Goal: Information Seeking & Learning: Learn about a topic

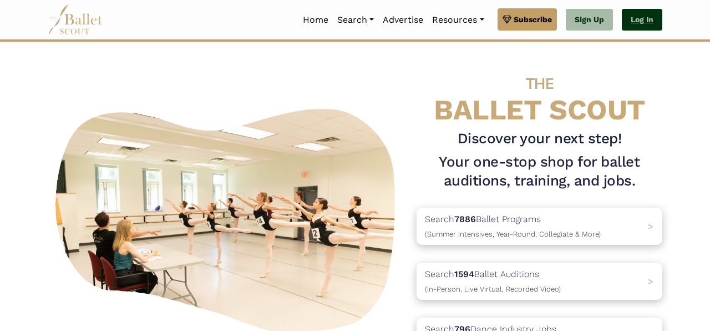
click at [653, 19] on link "Log In" at bounding box center [642, 20] width 41 height 22
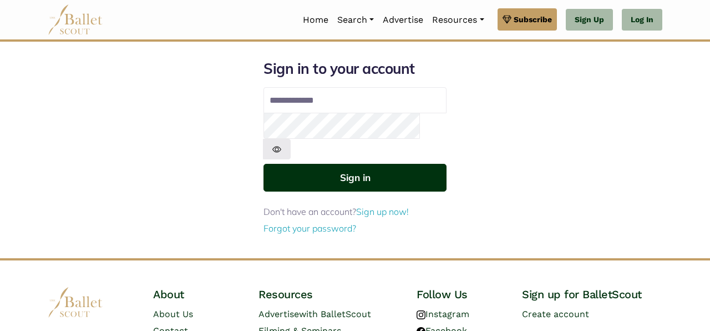
click at [360, 164] on button "Sign in" at bounding box center [355, 177] width 183 height 27
type input "**********"
click at [344, 164] on button "Sign in" at bounding box center [355, 177] width 183 height 27
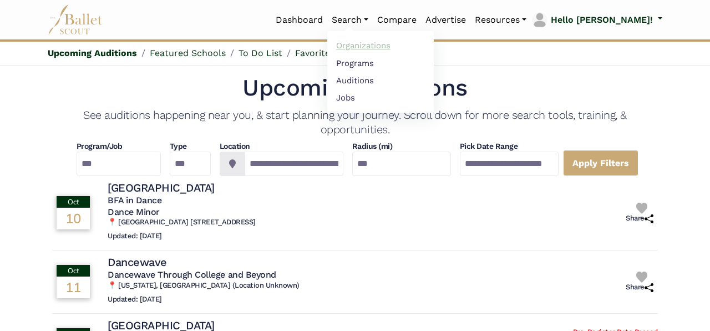
click at [385, 45] on link "Organizations" at bounding box center [380, 45] width 107 height 17
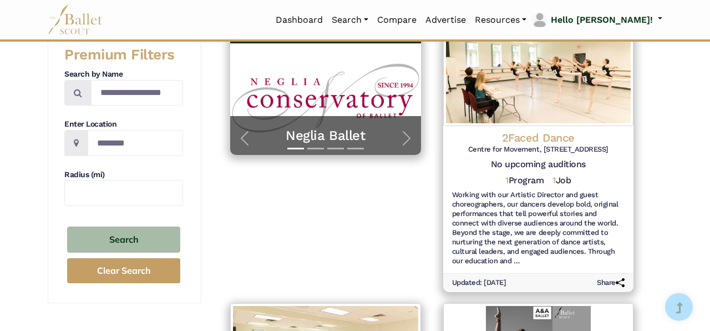
scroll to position [203, 0]
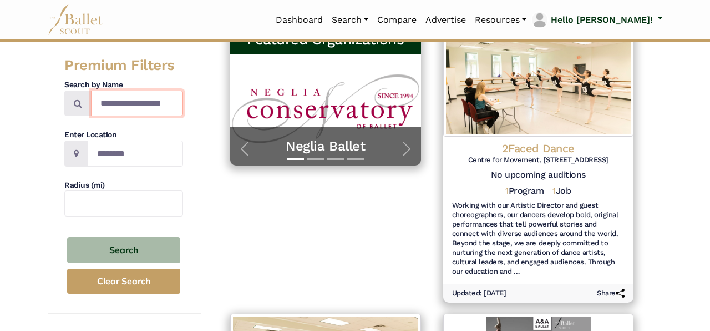
click at [113, 110] on input "Search by names..." at bounding box center [137, 103] width 92 height 26
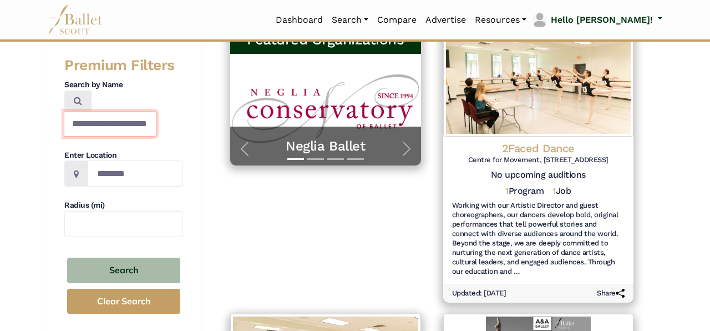
scroll to position [0, 21]
type input "**********"
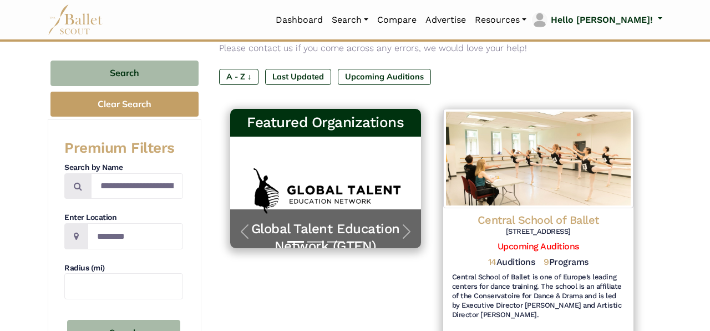
scroll to position [121, 0]
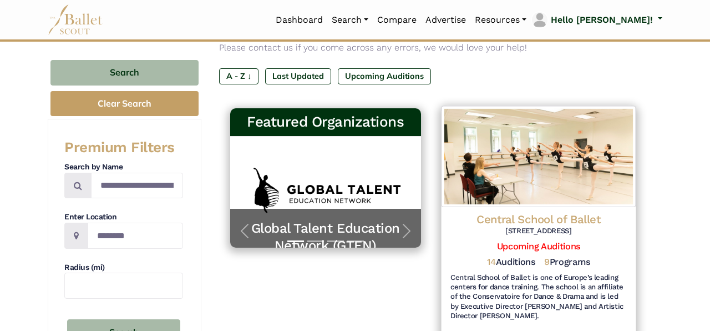
click at [553, 215] on h4 "Central School of Ballet" at bounding box center [538, 218] width 176 height 15
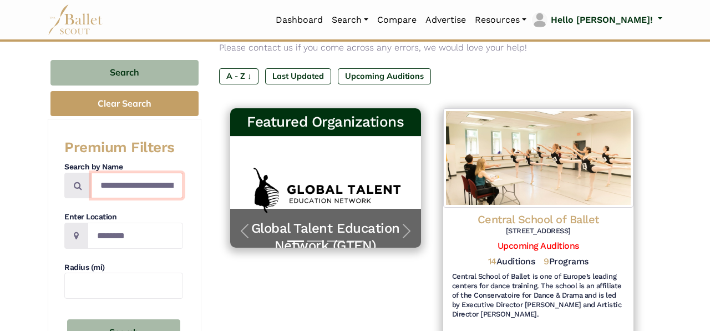
scroll to position [0, 21]
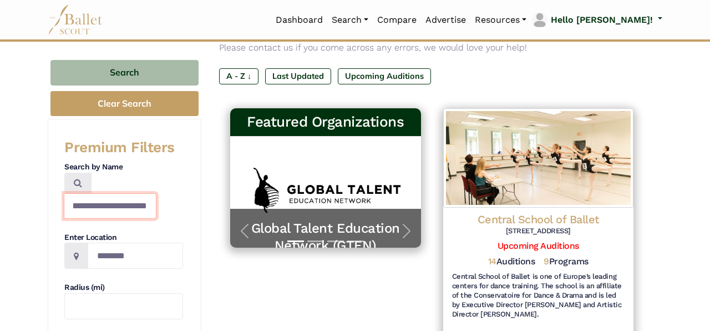
drag, startPoint x: 102, startPoint y: 185, endPoint x: 215, endPoint y: 193, distance: 114.0
click at [157, 193] on input "**********" at bounding box center [110, 206] width 93 height 26
type input "*"
type input "**********"
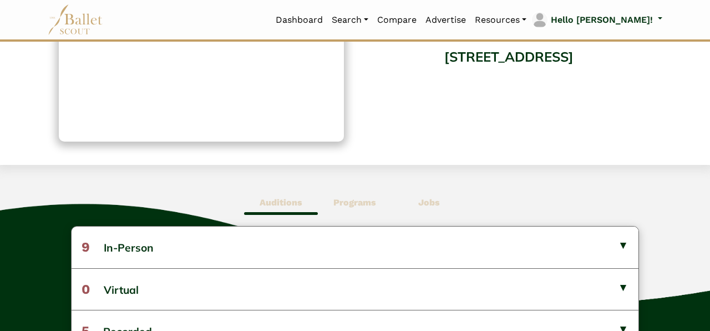
scroll to position [175, 0]
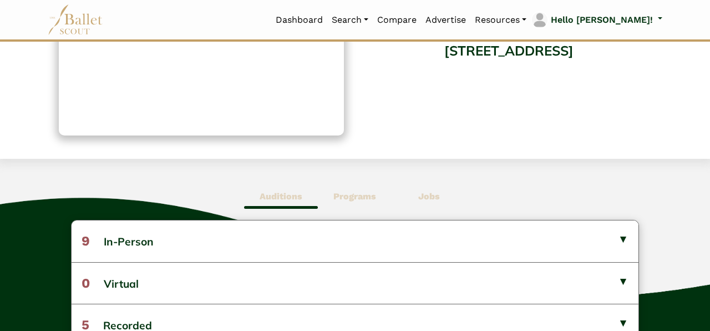
click at [429, 200] on b "Jobs" at bounding box center [429, 196] width 22 height 11
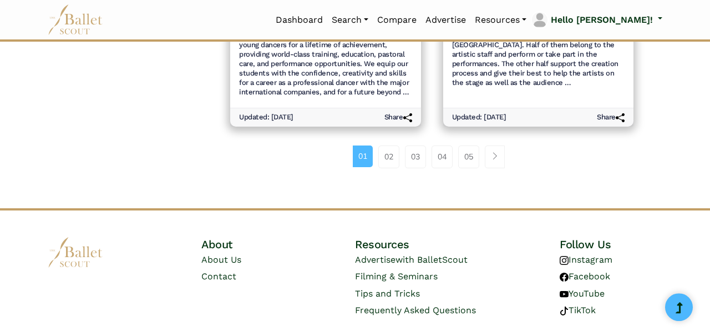
scroll to position [1524, 0]
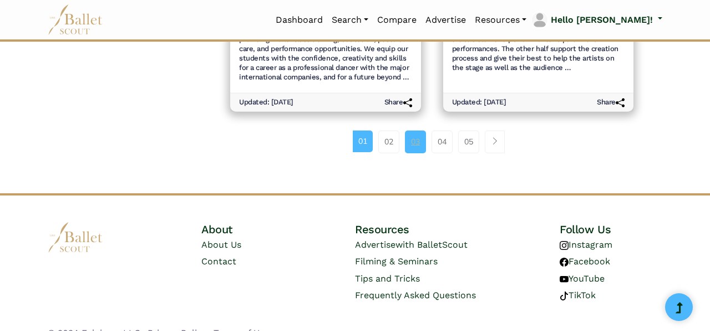
click at [417, 130] on link "03" at bounding box center [415, 141] width 21 height 22
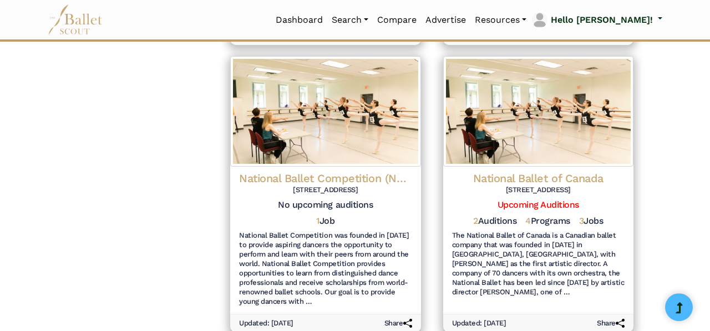
scroll to position [1300, 0]
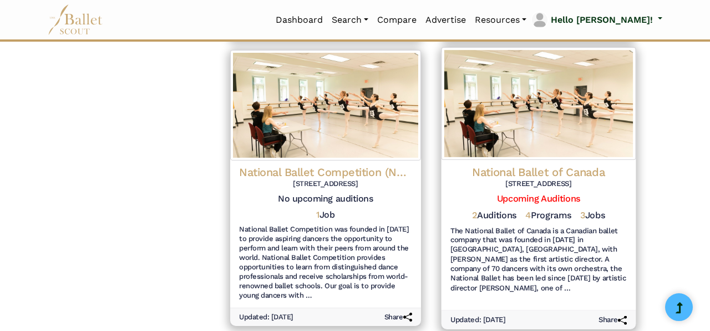
click at [574, 164] on h4 "National Ballet of Canada" at bounding box center [538, 171] width 176 height 15
click at [593, 164] on h4 "National Ballet of Canada" at bounding box center [538, 171] width 176 height 15
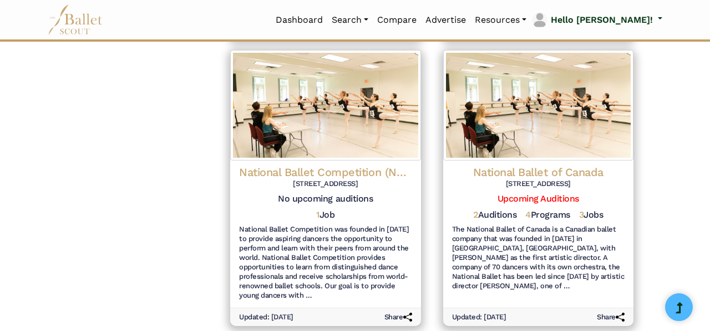
scroll to position [0, 0]
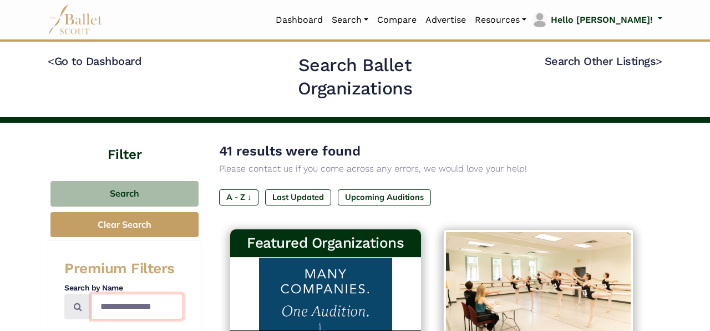
drag, startPoint x: 171, startPoint y: 310, endPoint x: 44, endPoint y: 289, distance: 129.4
click at [91, 294] on input "**********" at bounding box center [137, 307] width 92 height 26
type input "*********"
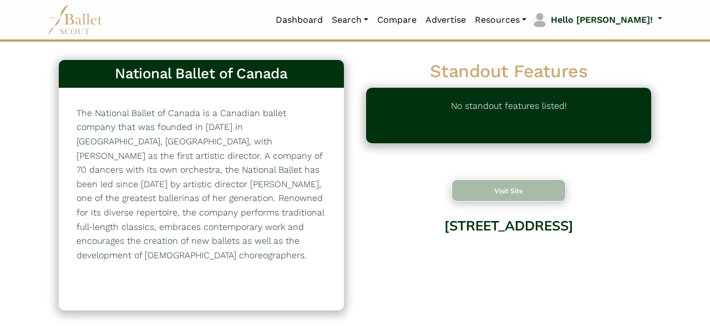
click at [533, 184] on button "Visit Site" at bounding box center [509, 190] width 114 height 22
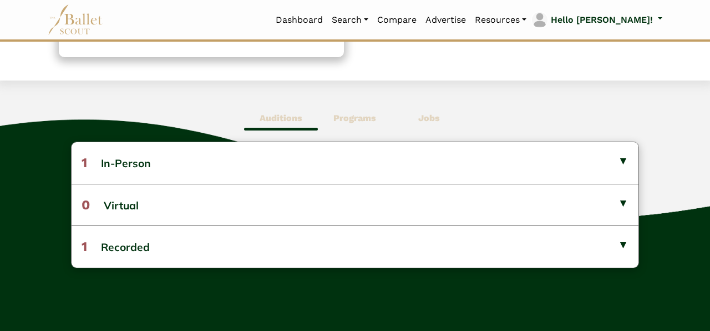
scroll to position [342, 0]
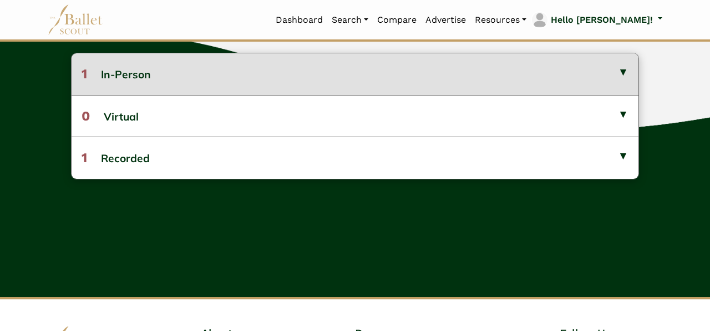
click at [571, 76] on button "1 In-Person" at bounding box center [355, 73] width 567 height 41
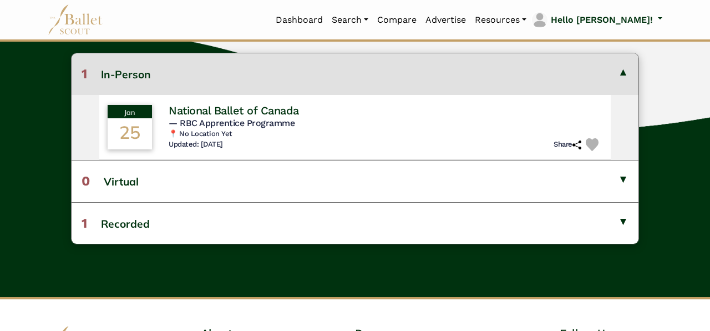
click at [571, 76] on button "1 In-Person" at bounding box center [355, 73] width 567 height 41
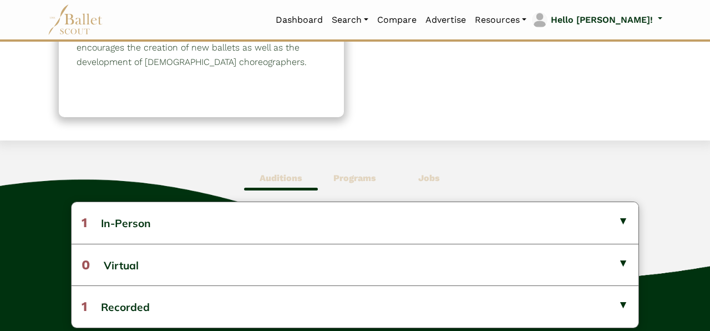
scroll to position [196, 0]
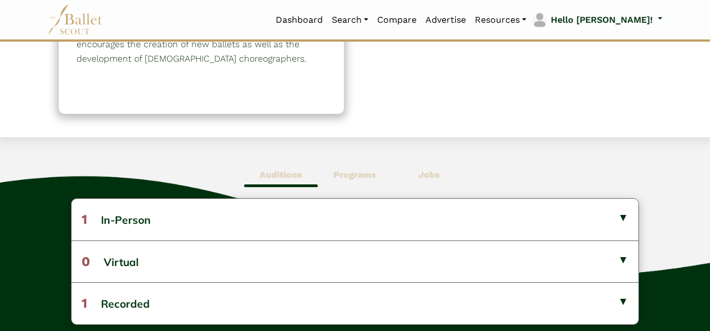
click at [366, 181] on span "Programs" at bounding box center [355, 175] width 74 height 26
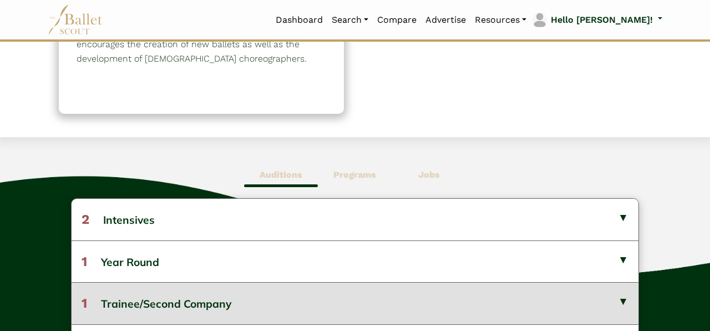
click at [231, 297] on button "1 Trainee/Second Company" at bounding box center [355, 303] width 567 height 42
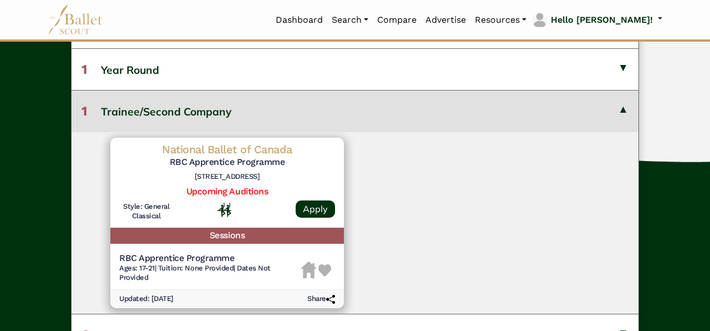
scroll to position [392, 0]
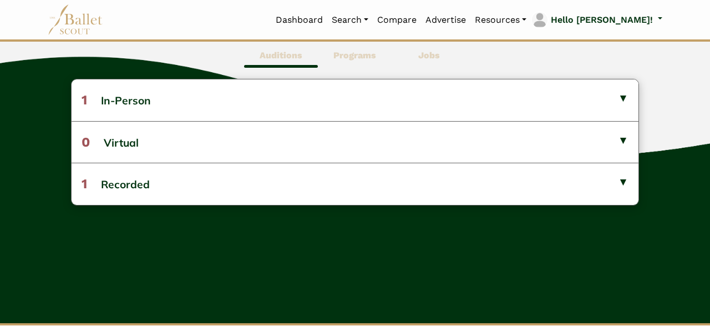
scroll to position [316, 0]
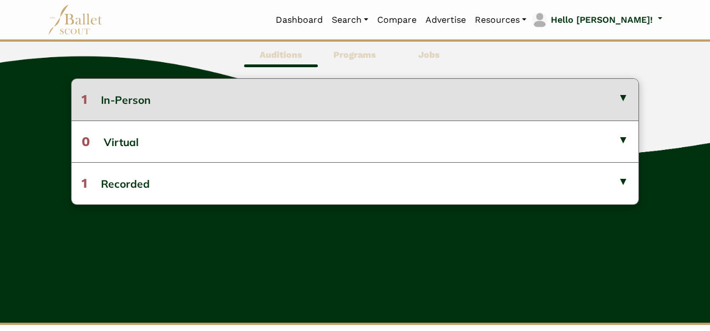
click at [573, 101] on button "1 In-Person" at bounding box center [355, 99] width 567 height 41
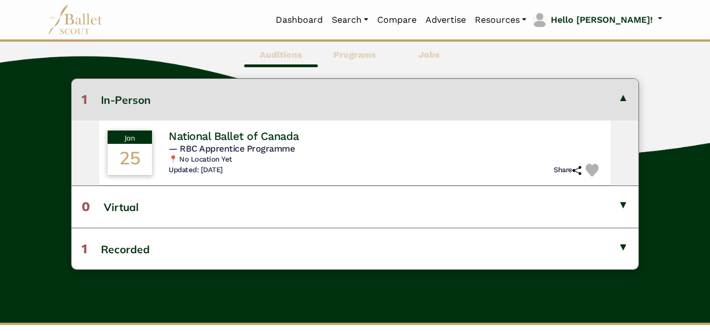
click at [573, 101] on button "1 In-Person" at bounding box center [355, 99] width 567 height 41
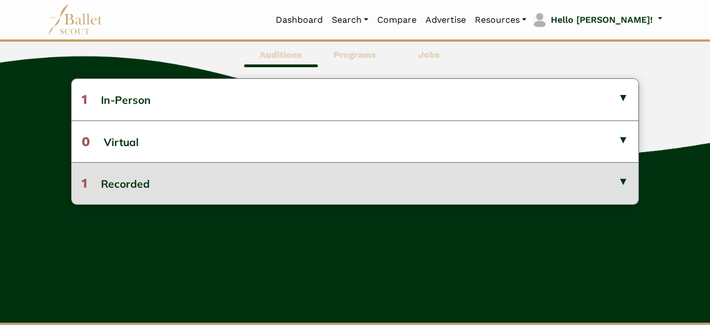
click at [543, 188] on button "1 Recorded" at bounding box center [355, 183] width 567 height 42
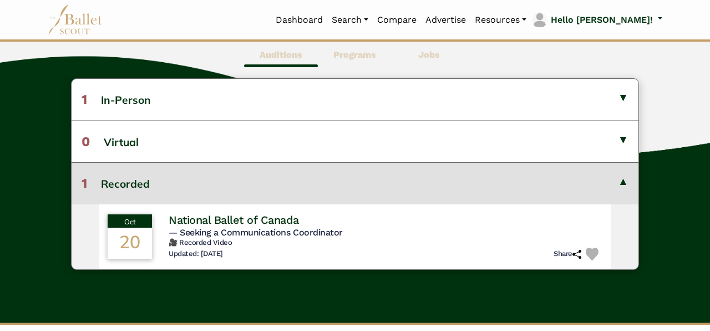
click at [542, 188] on button "1 Recorded" at bounding box center [355, 183] width 567 height 42
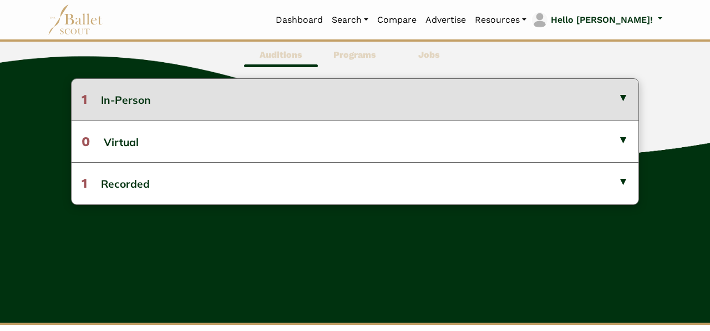
click at [412, 105] on button "1 In-Person" at bounding box center [355, 99] width 567 height 41
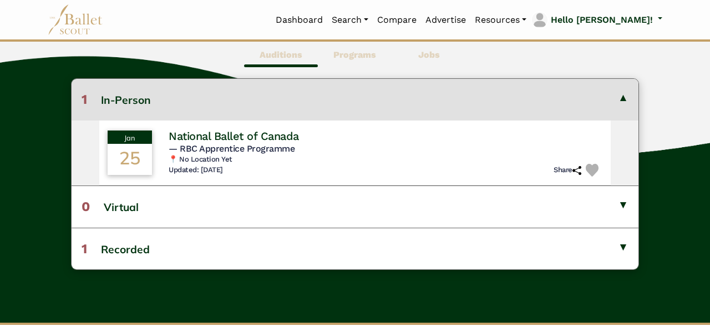
click at [356, 55] on b "Programs" at bounding box center [355, 54] width 43 height 11
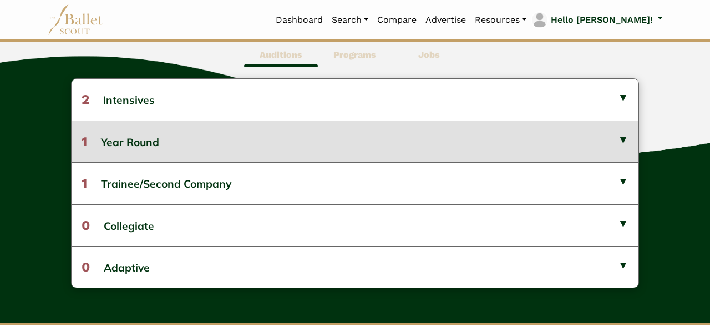
click at [324, 138] on button "1 Year Round" at bounding box center [355, 141] width 567 height 42
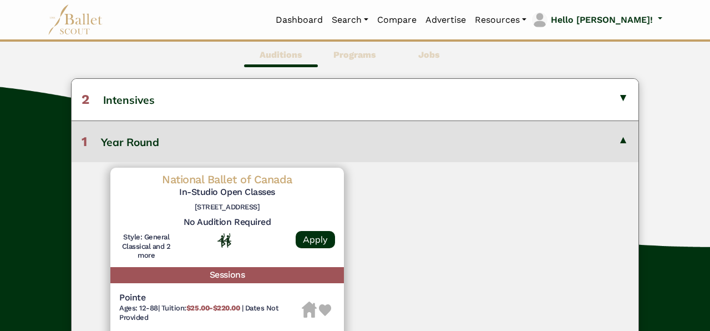
click at [324, 138] on button "1 Year Round" at bounding box center [355, 141] width 567 height 42
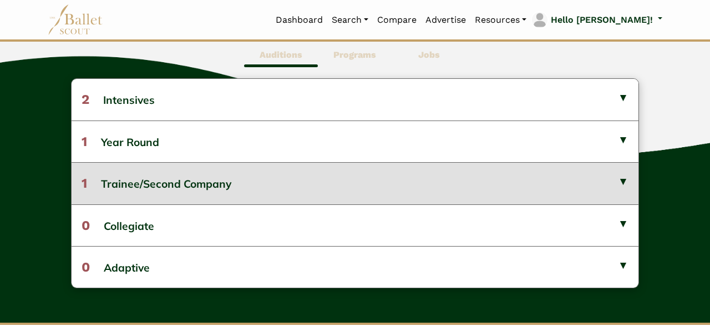
click at [408, 186] on button "1 Trainee/Second Company" at bounding box center [355, 183] width 567 height 42
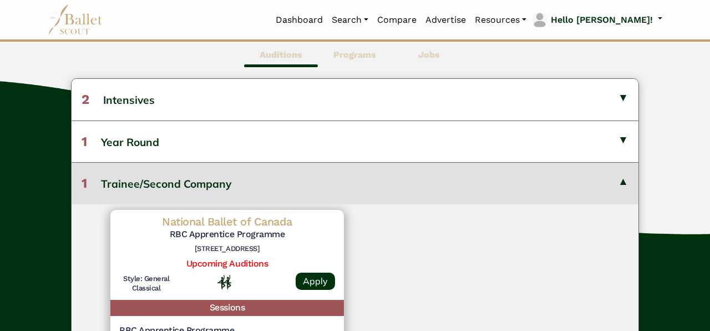
click at [408, 186] on button "1 Trainee/Second Company" at bounding box center [355, 183] width 567 height 42
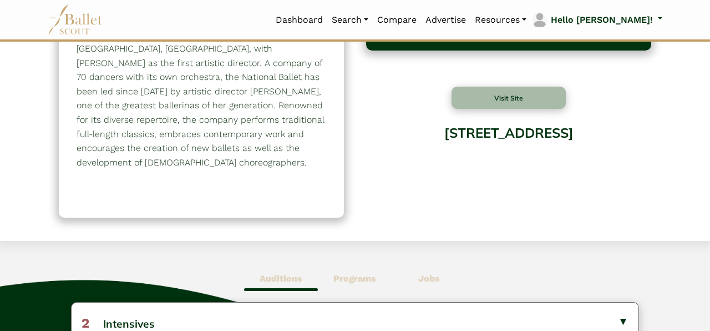
scroll to position [0, 0]
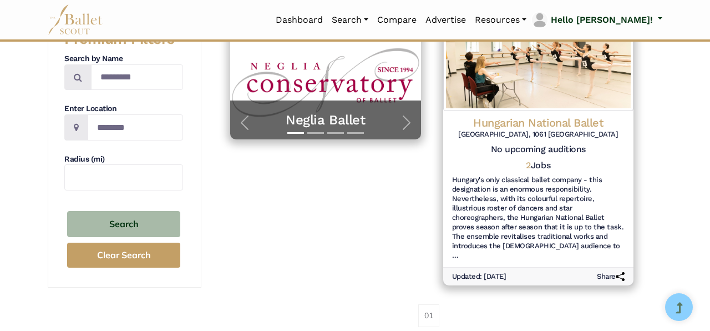
scroll to position [226, 0]
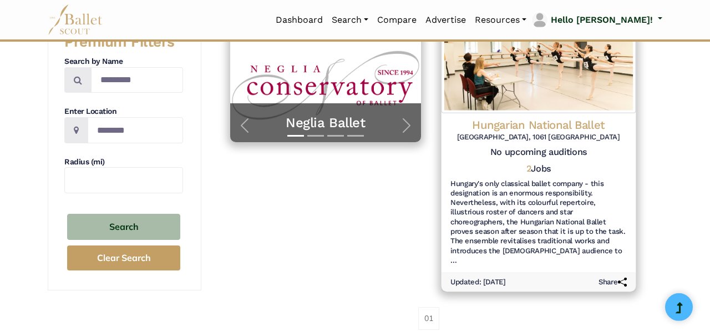
click at [558, 127] on h4 "Hungarian National Ballet" at bounding box center [538, 125] width 176 height 15
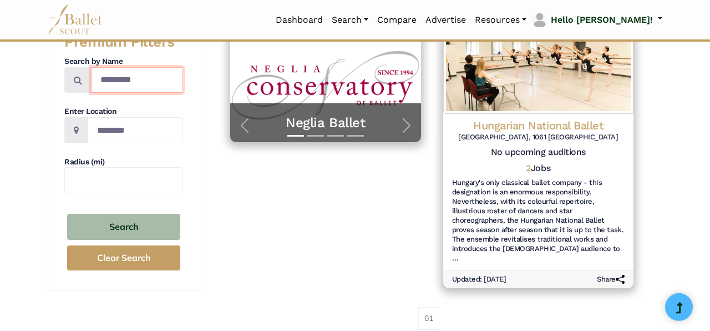
drag, startPoint x: 168, startPoint y: 75, endPoint x: 70, endPoint y: 75, distance: 97.7
click at [91, 75] on input "*********" at bounding box center [137, 80] width 92 height 26
type input "**********"
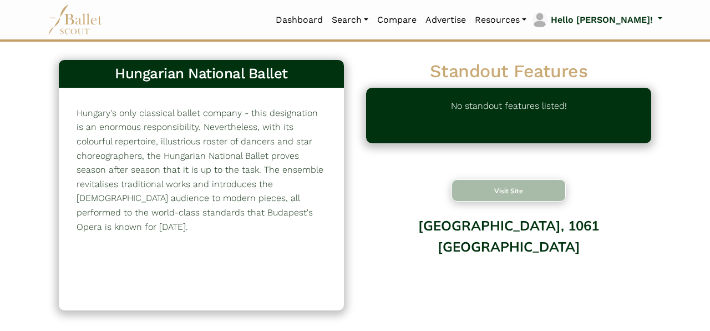
click at [502, 195] on button "Visit Site" at bounding box center [509, 190] width 114 height 22
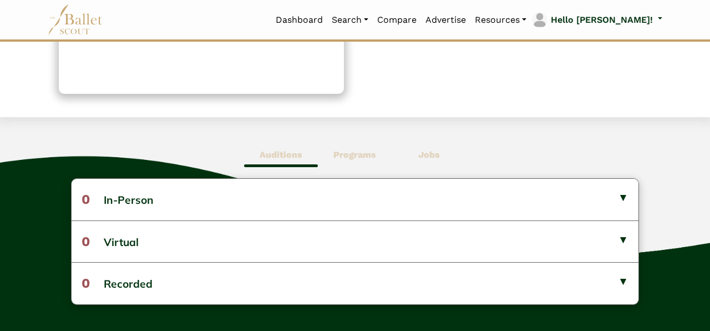
scroll to position [218, 0]
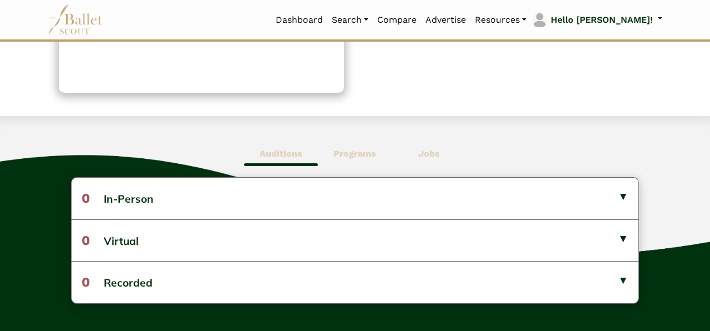
click at [436, 153] on b "Jobs" at bounding box center [429, 153] width 22 height 11
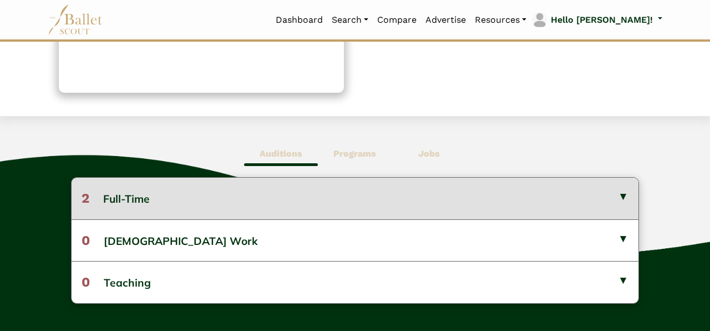
click at [446, 201] on button "2 Full-Time" at bounding box center [355, 198] width 567 height 41
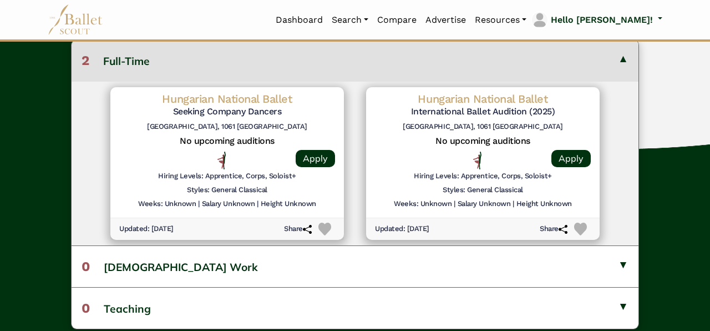
scroll to position [356, 0]
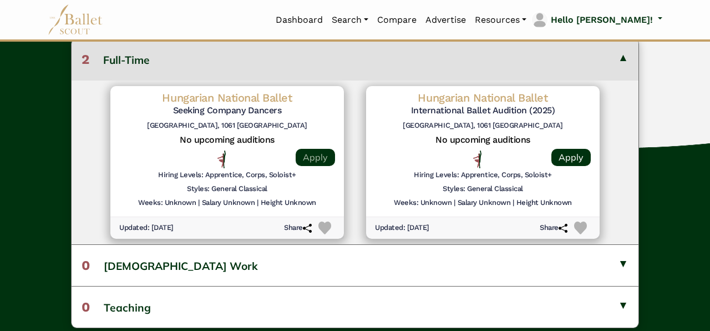
click at [306, 160] on link "Apply" at bounding box center [315, 157] width 39 height 17
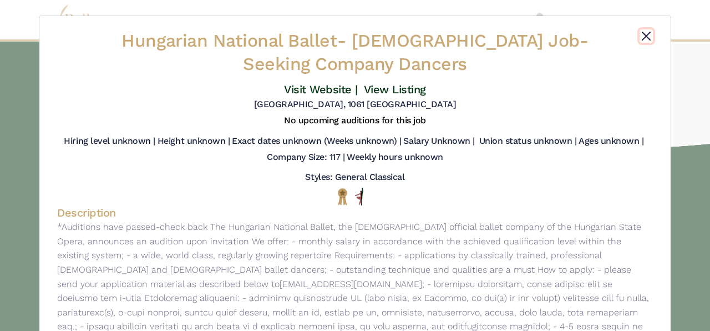
click at [649, 38] on button "Close" at bounding box center [646, 35] width 13 height 13
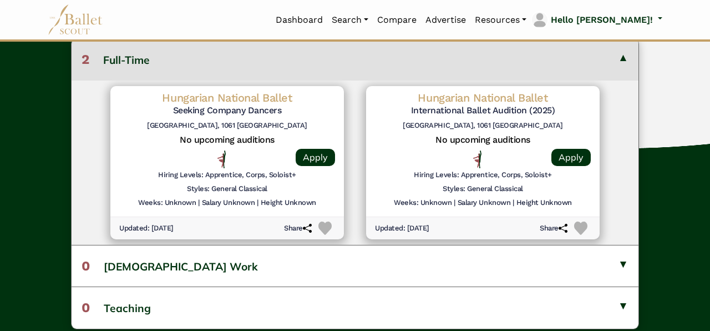
click at [622, 61] on button "2 Full-Time" at bounding box center [355, 59] width 567 height 41
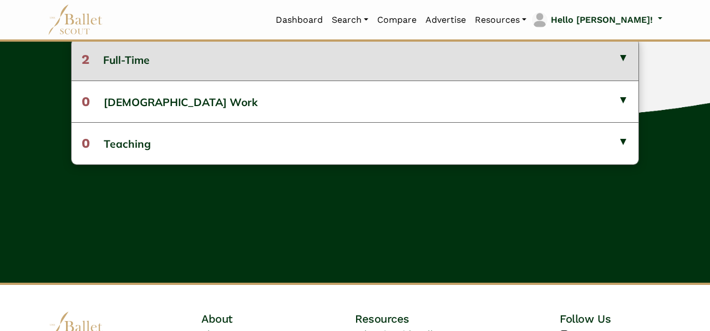
click at [521, 54] on button "2 Full-Time" at bounding box center [355, 59] width 567 height 41
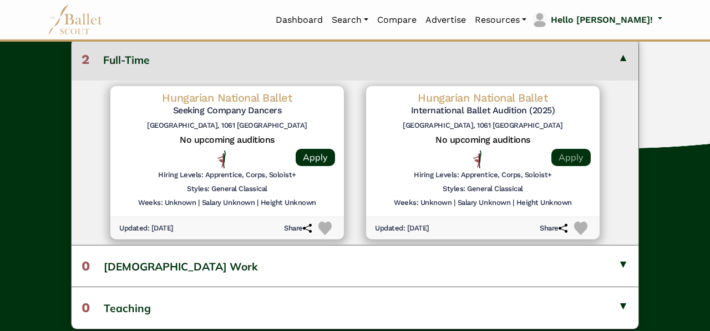
click at [580, 156] on link "Apply" at bounding box center [571, 157] width 39 height 17
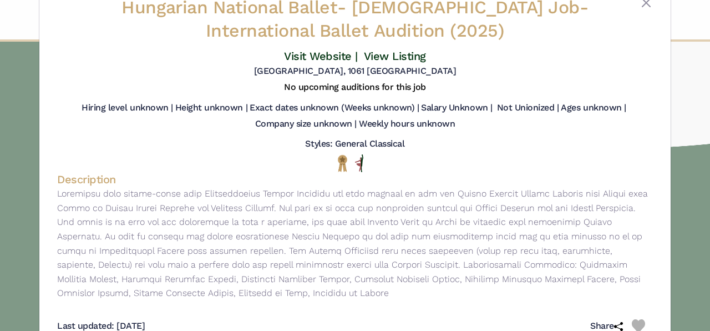
scroll to position [33, 0]
click at [331, 56] on link "Visit Website |" at bounding box center [321, 55] width 74 height 13
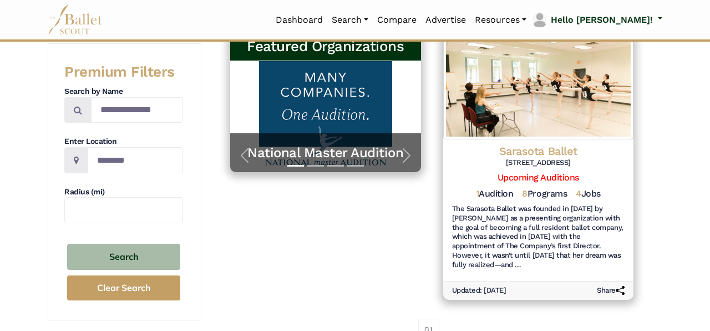
scroll to position [189, 0]
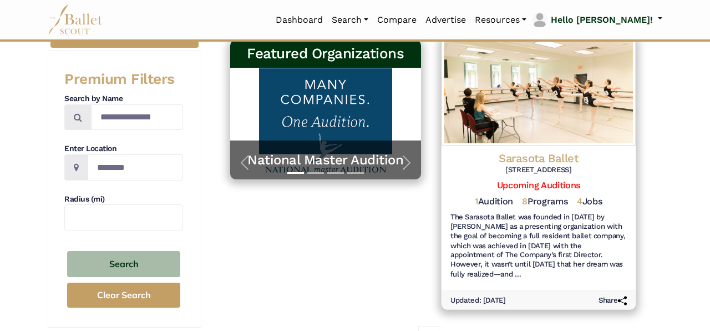
click at [556, 159] on h4 "Sarasota Ballet" at bounding box center [538, 157] width 176 height 15
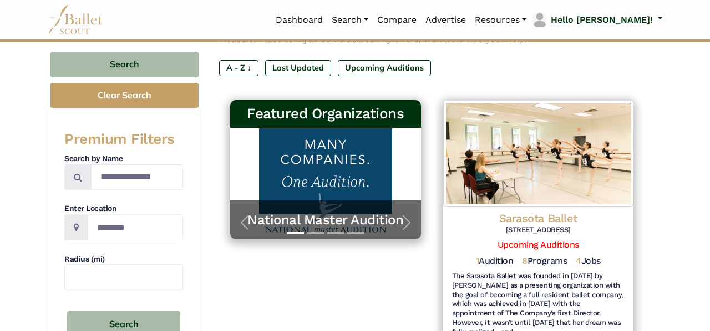
scroll to position [134, 0]
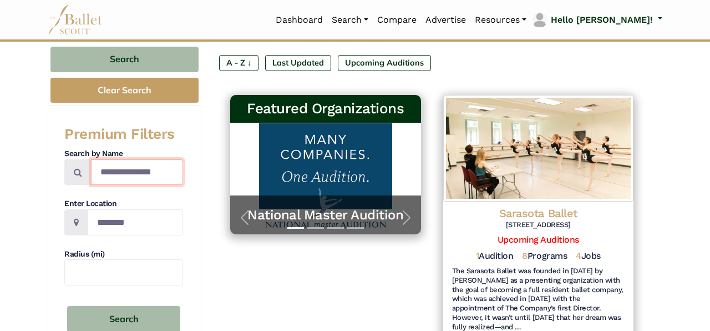
click at [164, 171] on input "**********" at bounding box center [137, 172] width 92 height 26
type input "**********"
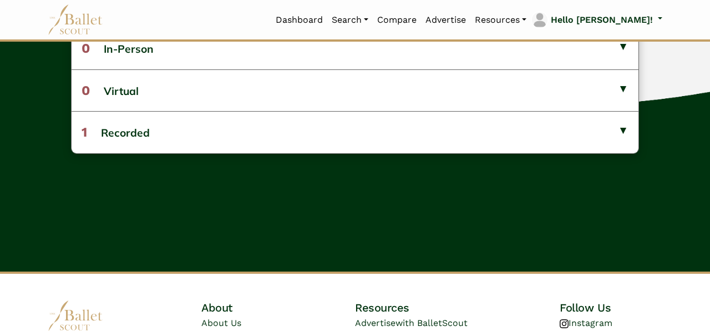
scroll to position [349, 0]
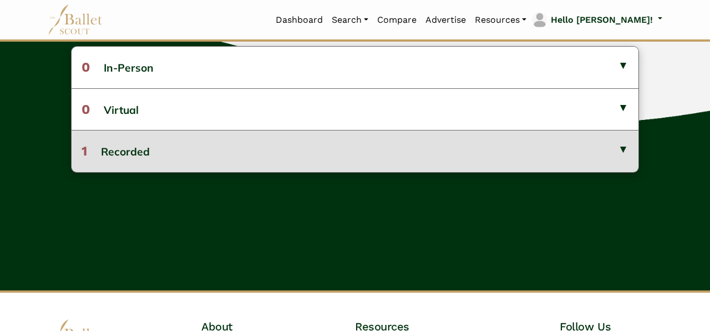
click at [580, 152] on button "1 Recorded" at bounding box center [355, 151] width 567 height 42
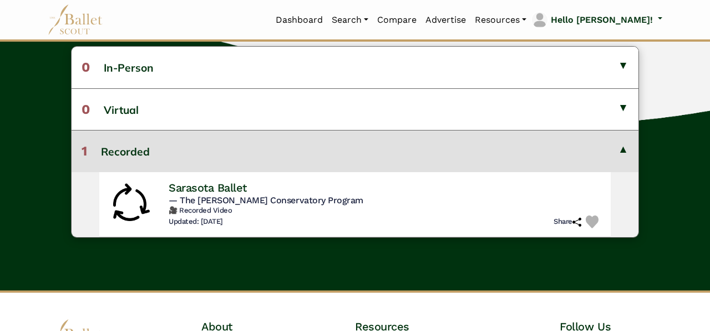
click at [580, 152] on button "1 Recorded" at bounding box center [355, 151] width 567 height 42
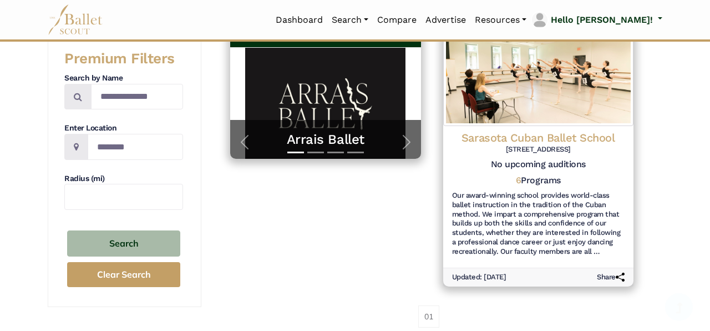
scroll to position [232, 0]
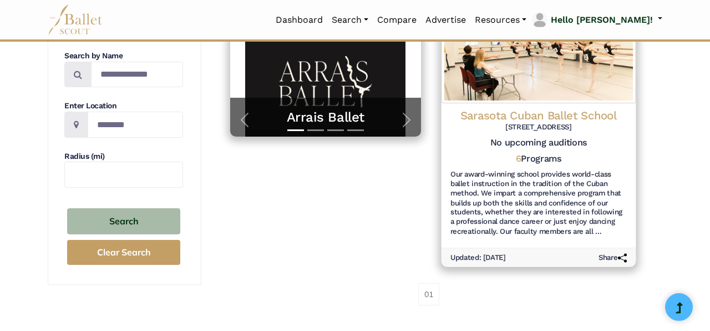
click at [576, 113] on h4 "Sarasota Cuban Ballet School" at bounding box center [538, 115] width 176 height 15
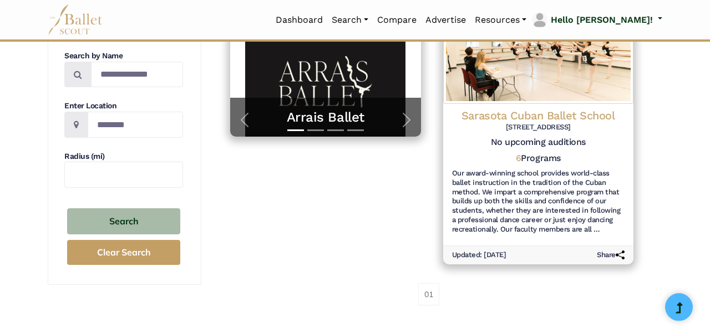
click at [366, 258] on div "Featured Organizations Arrais Ballet Train with World-Class Faculty at Arrais B…" at bounding box center [325, 131] width 213 height 278
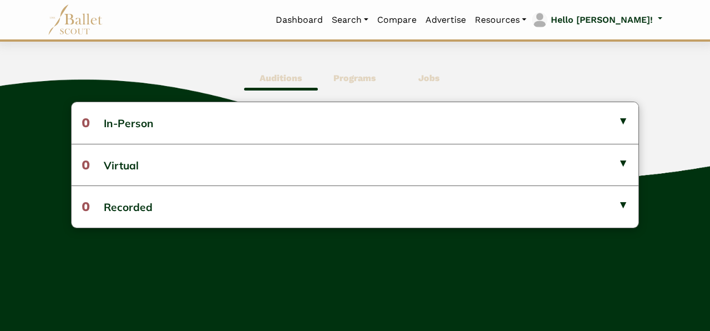
scroll to position [289, 0]
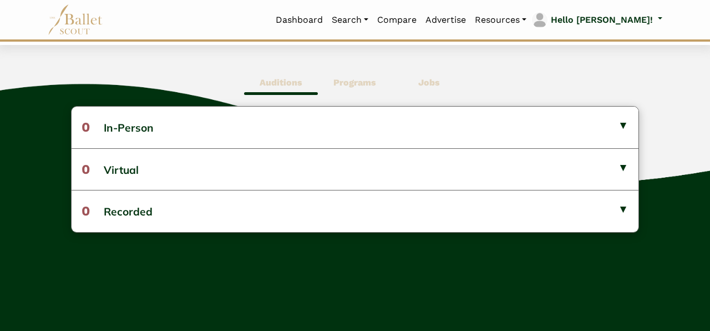
click at [355, 84] on b "Programs" at bounding box center [355, 82] width 43 height 11
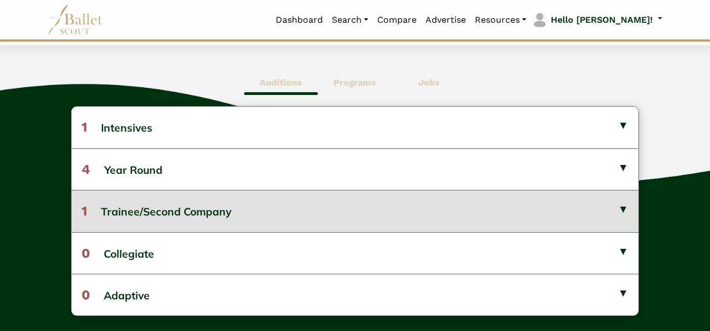
click at [331, 216] on button "1 Trainee/Second Company" at bounding box center [355, 211] width 567 height 42
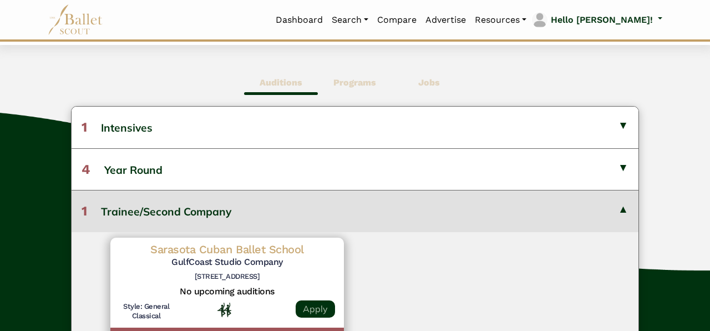
click at [314, 307] on link "Apply" at bounding box center [315, 308] width 39 height 17
